Goal: Task Accomplishment & Management: Manage account settings

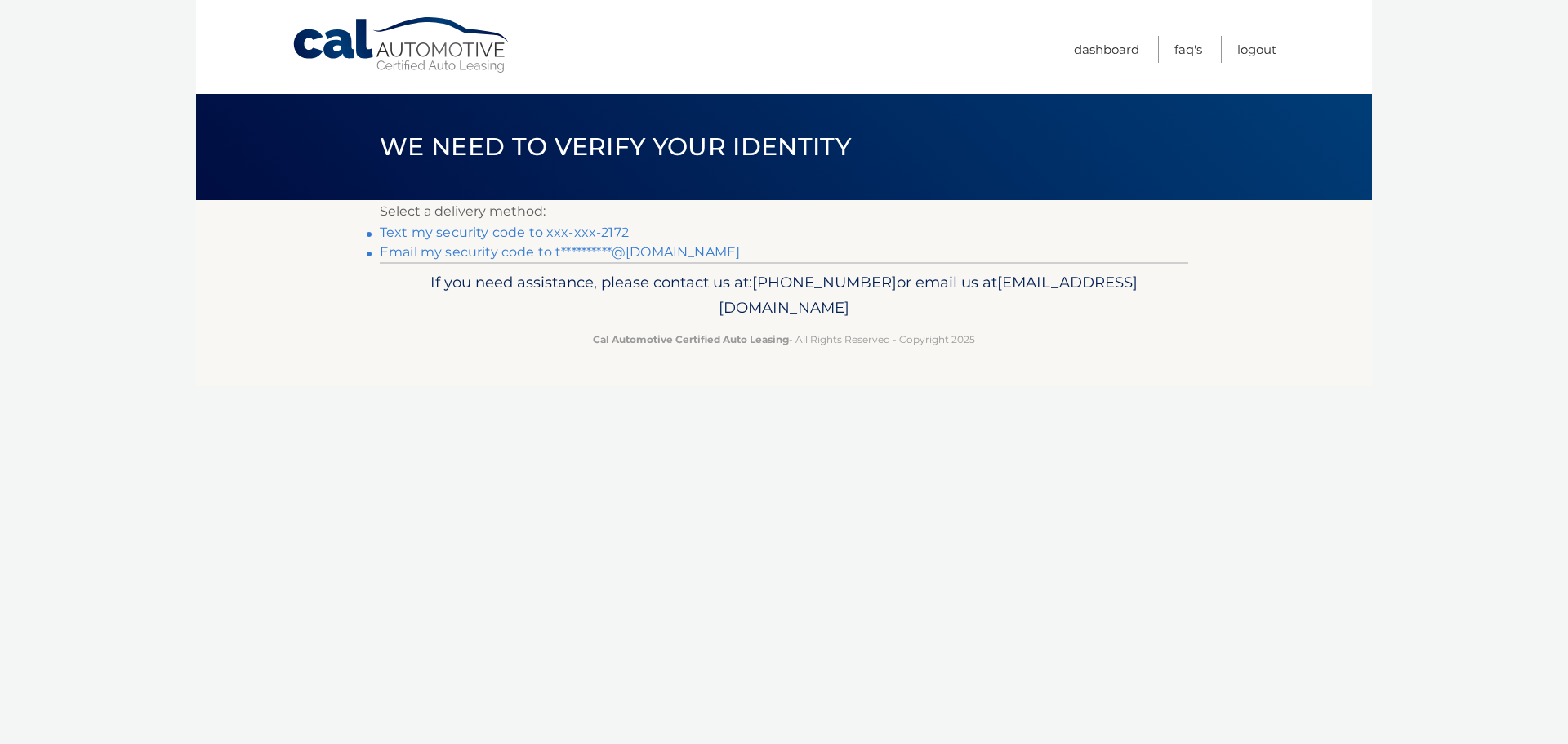
click at [478, 234] on link "Text my security code to xxx-xxx-2172" at bounding box center [503, 232] width 249 height 16
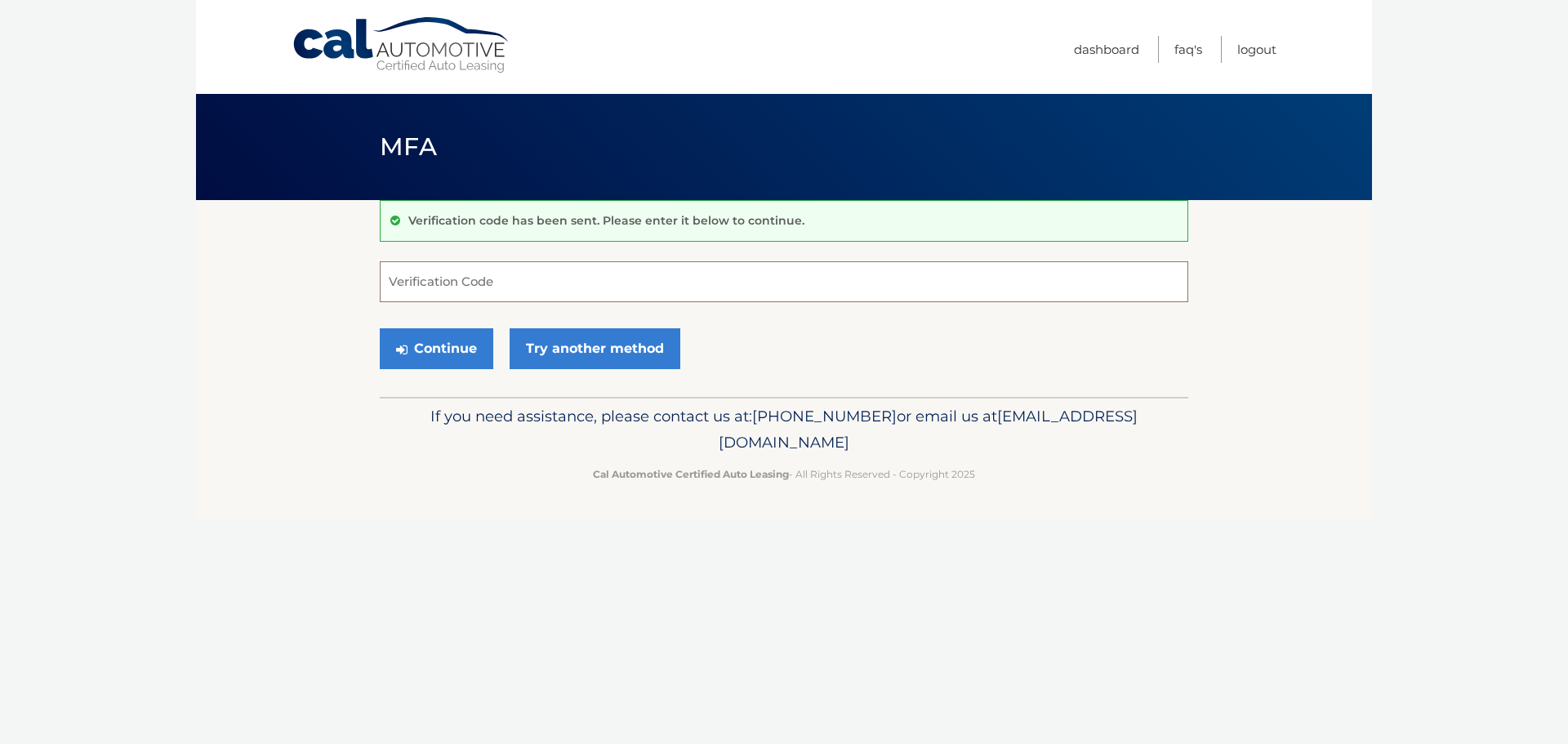
click at [484, 275] on input "Verification Code" at bounding box center [784, 281] width 809 height 41
type input "699825"
click at [415, 352] on button "Continue" at bounding box center [436, 348] width 114 height 41
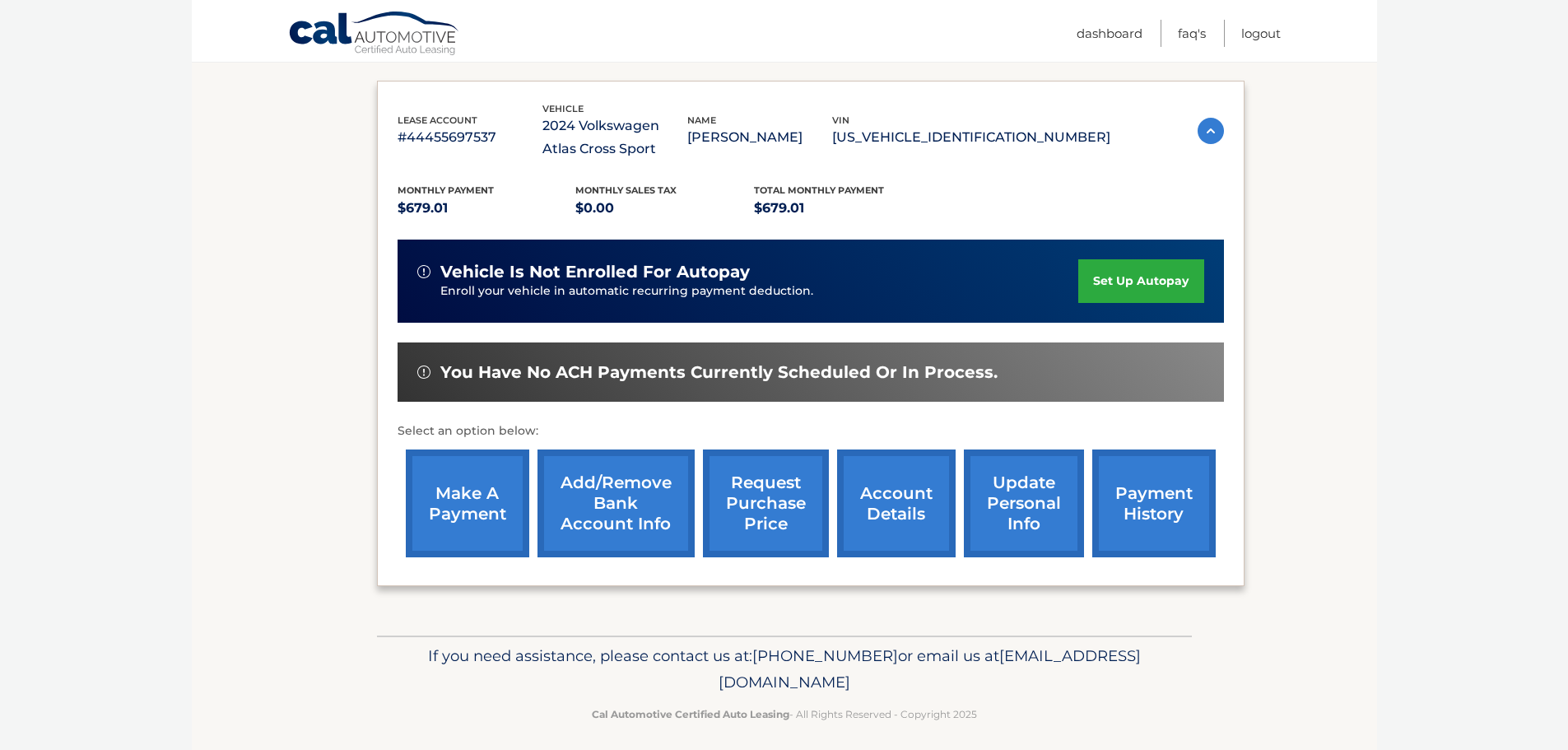
scroll to position [271, 0]
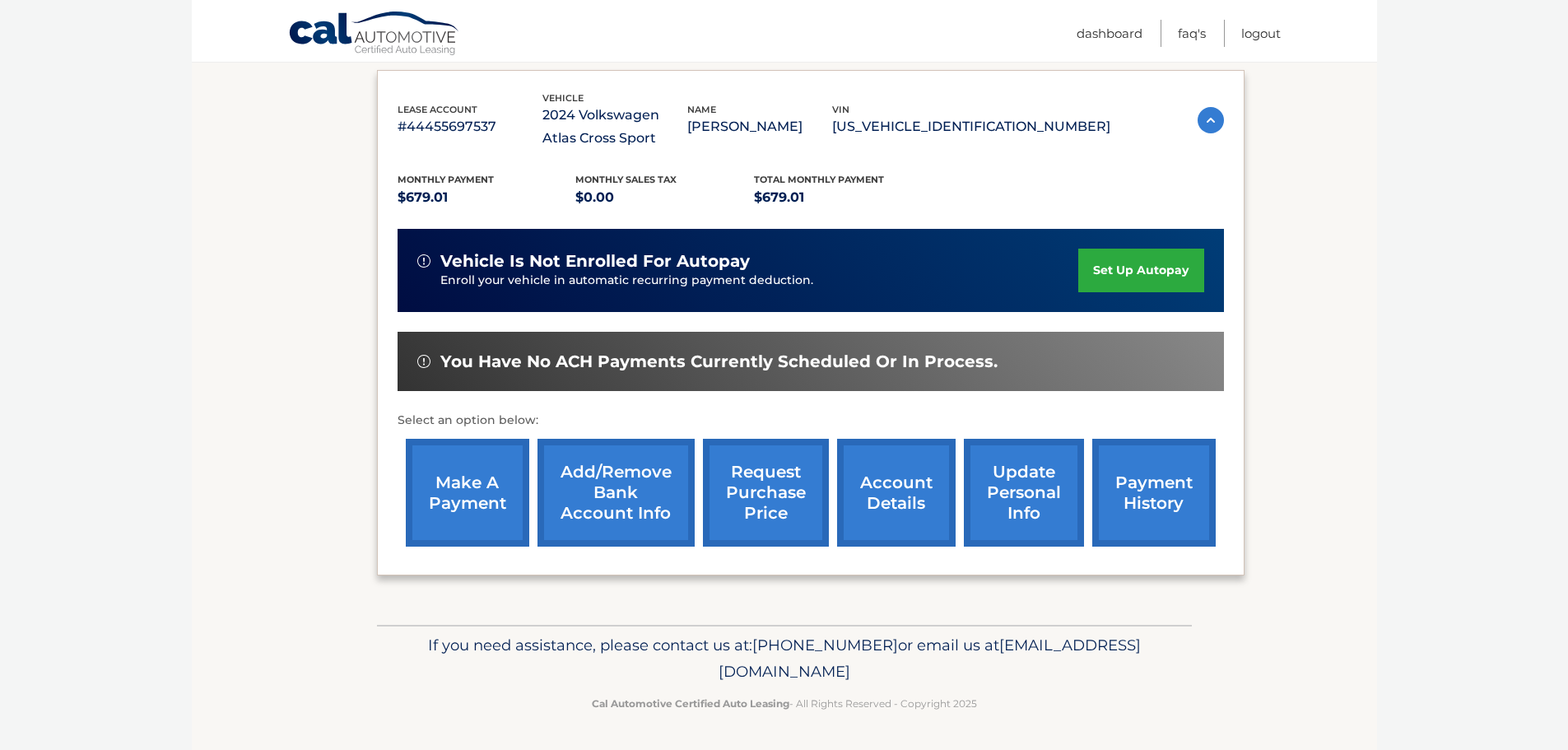
click at [885, 500] on link "account details" at bounding box center [896, 493] width 118 height 108
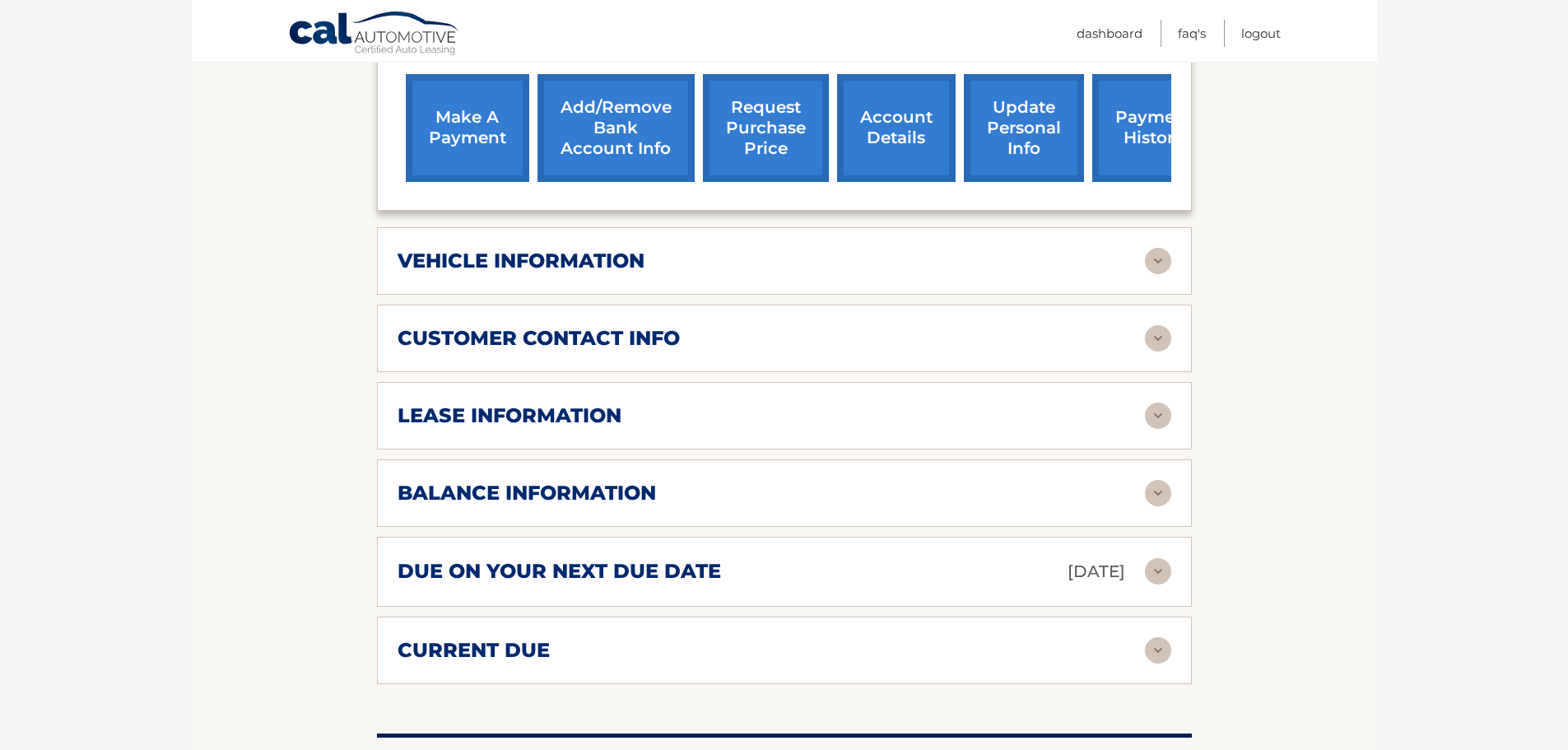
scroll to position [659, 0]
click at [1152, 416] on img at bounding box center [1159, 415] width 26 height 26
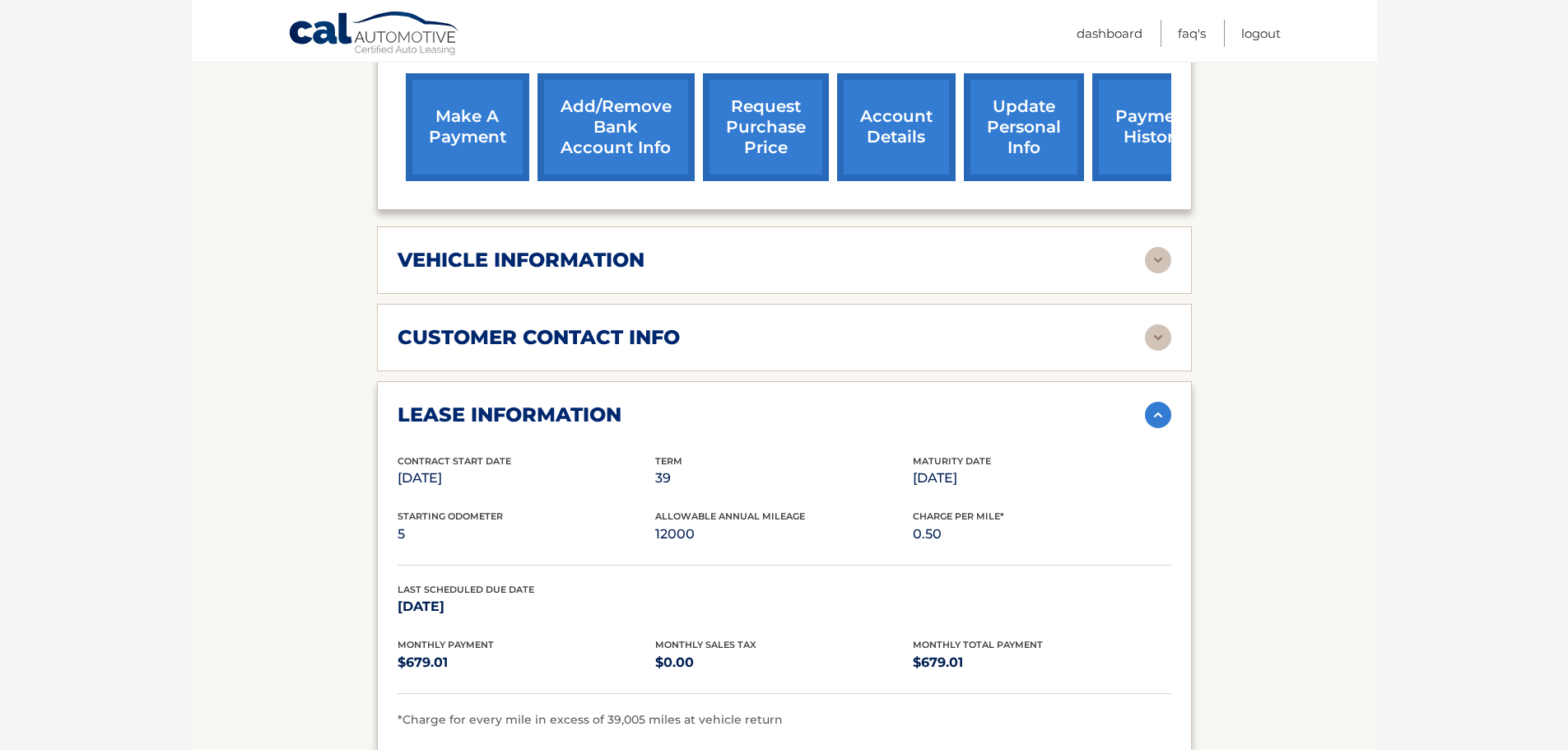
click at [1154, 418] on img at bounding box center [1159, 415] width 26 height 26
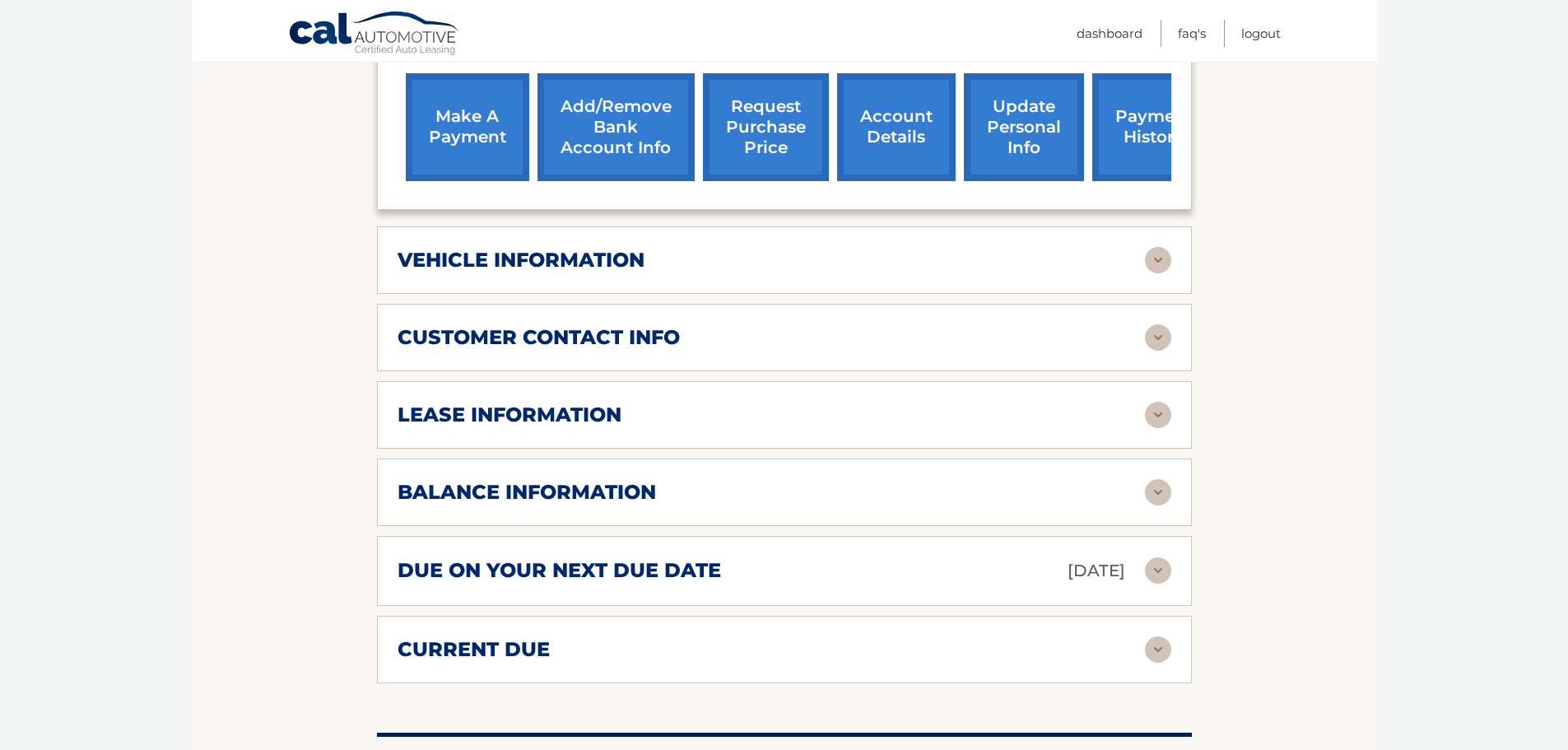
click at [1155, 575] on img at bounding box center [1159, 570] width 26 height 26
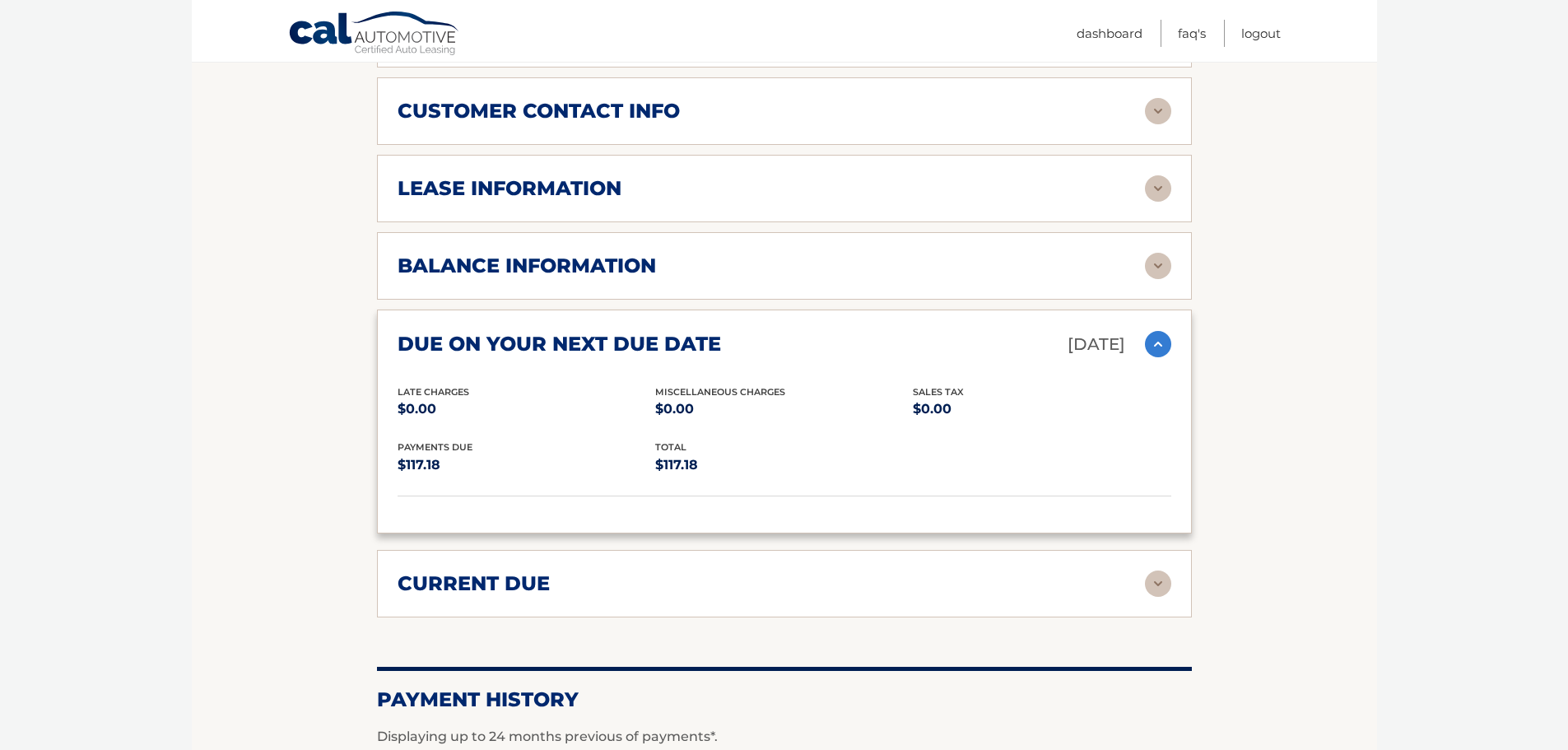
scroll to position [906, 0]
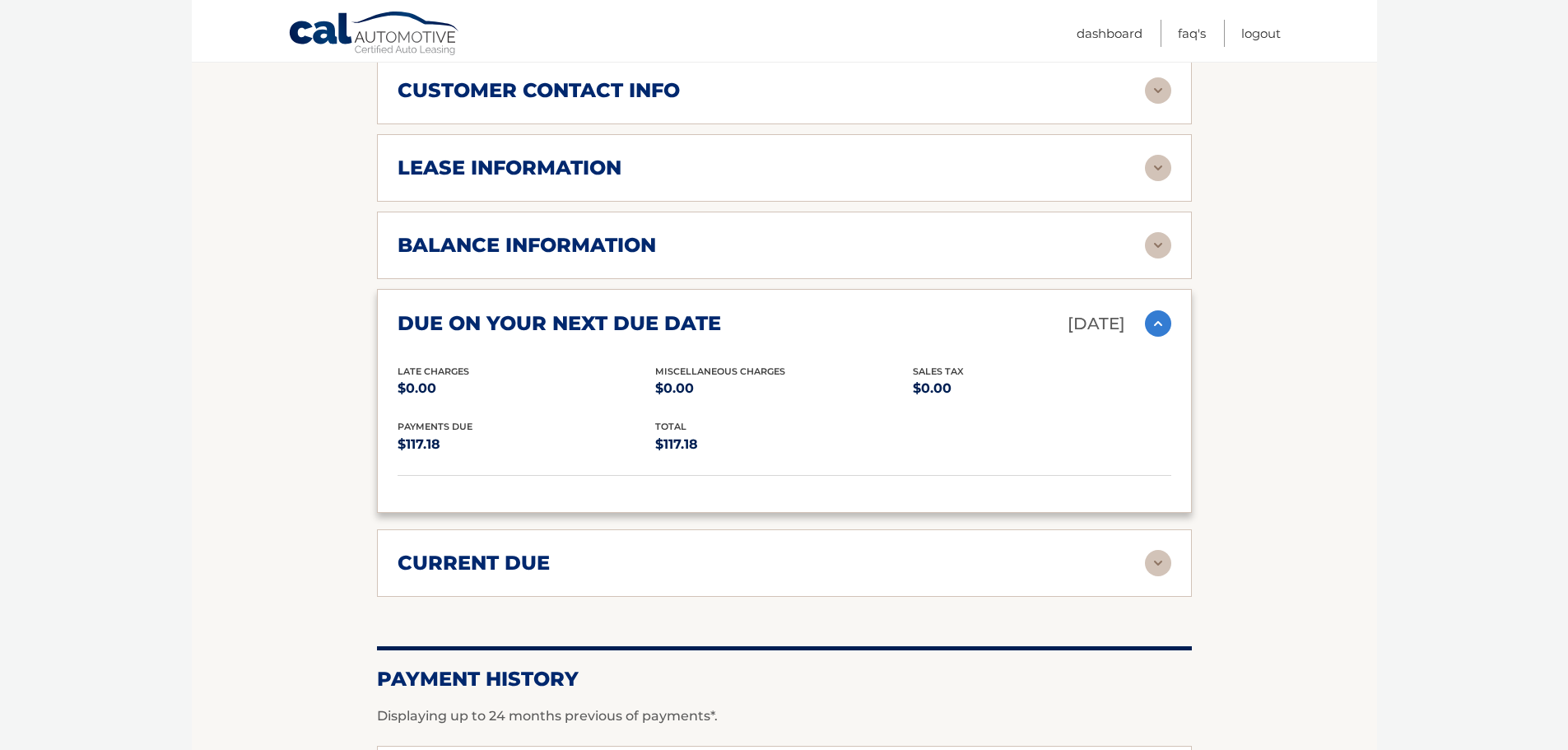
click at [1161, 568] on img at bounding box center [1159, 563] width 26 height 26
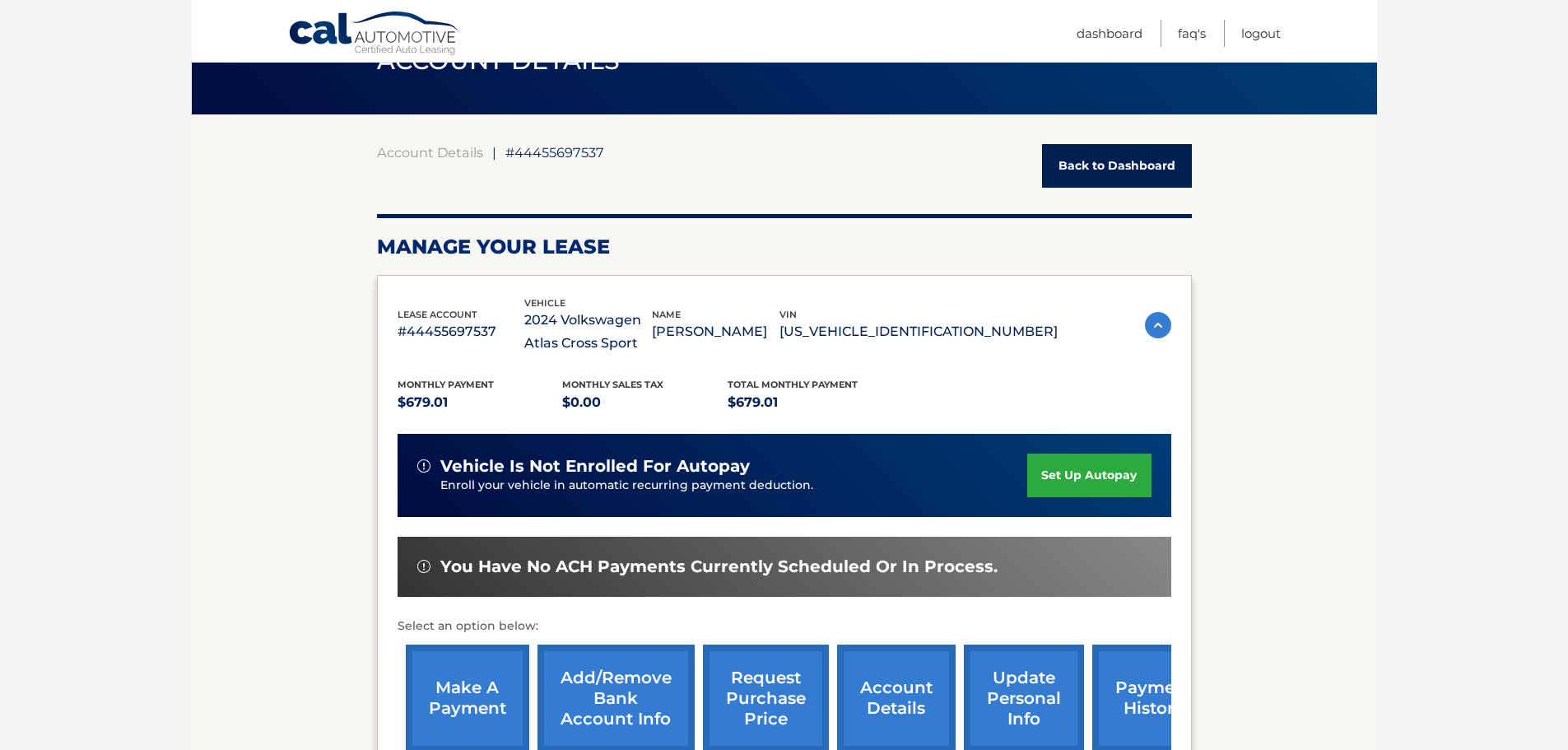
scroll to position [0, 0]
